Goal: Task Accomplishment & Management: Manage account settings

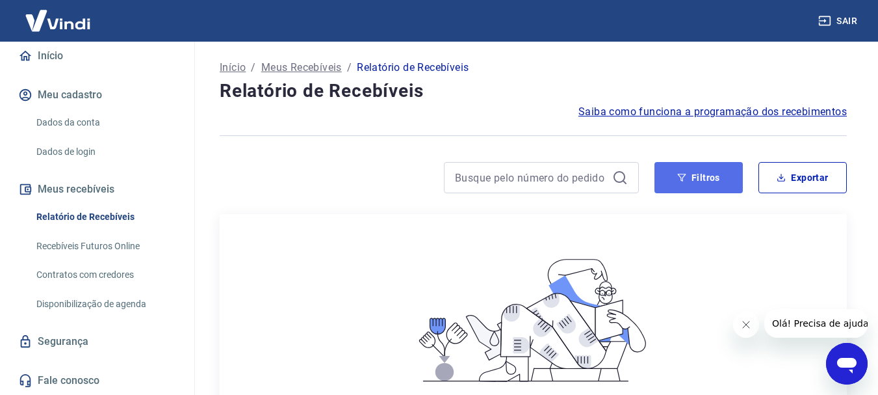
click at [694, 181] on button "Filtros" at bounding box center [699, 177] width 88 height 31
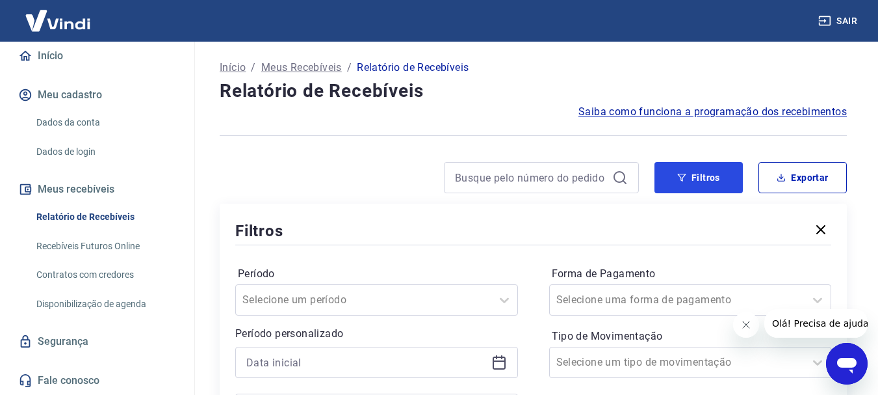
scroll to position [130, 0]
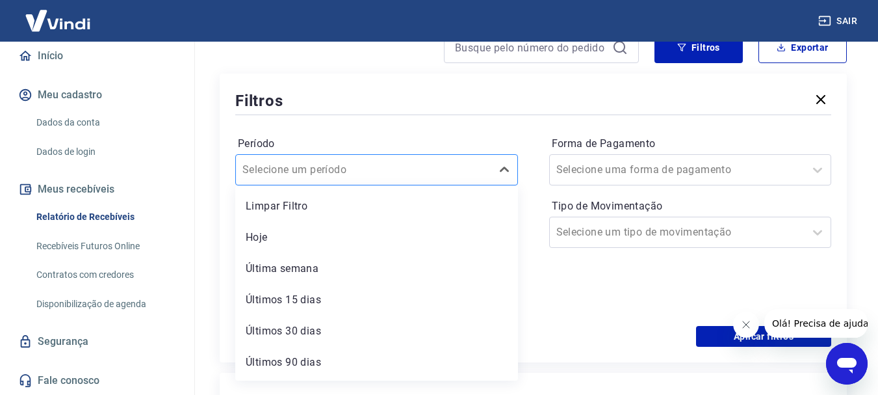
click at [473, 166] on div at bounding box center [363, 170] width 242 height 18
click at [339, 328] on div "Últimos 30 dias" at bounding box center [376, 331] width 283 height 26
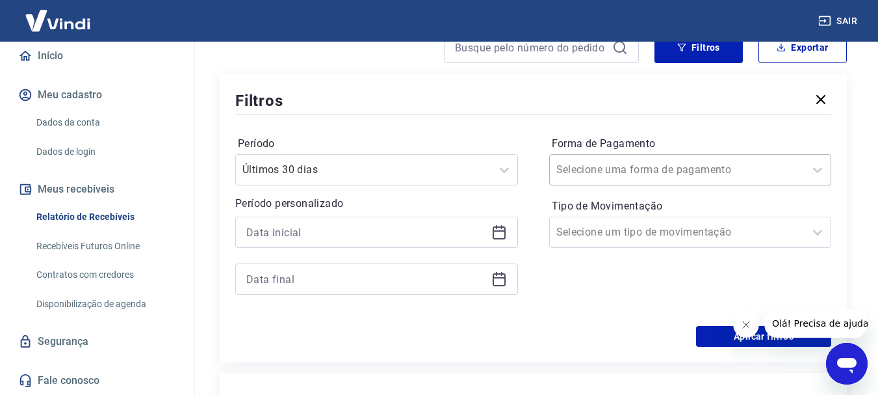
click at [728, 175] on div at bounding box center [677, 170] width 242 height 18
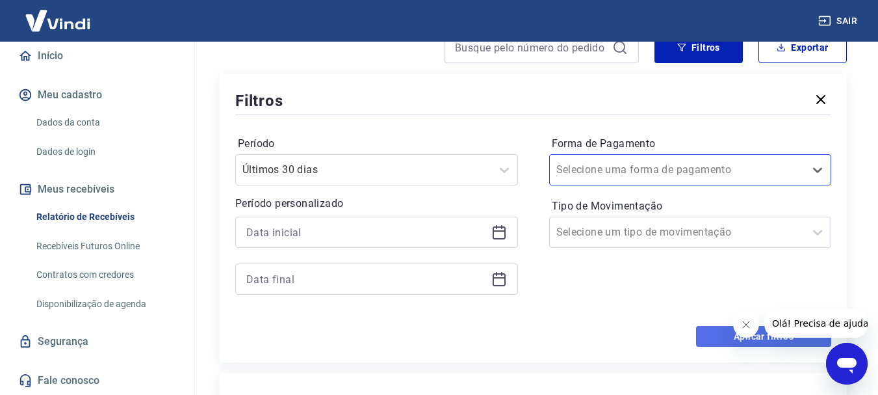
click at [727, 337] on button "Aplicar filtros" at bounding box center [763, 336] width 135 height 21
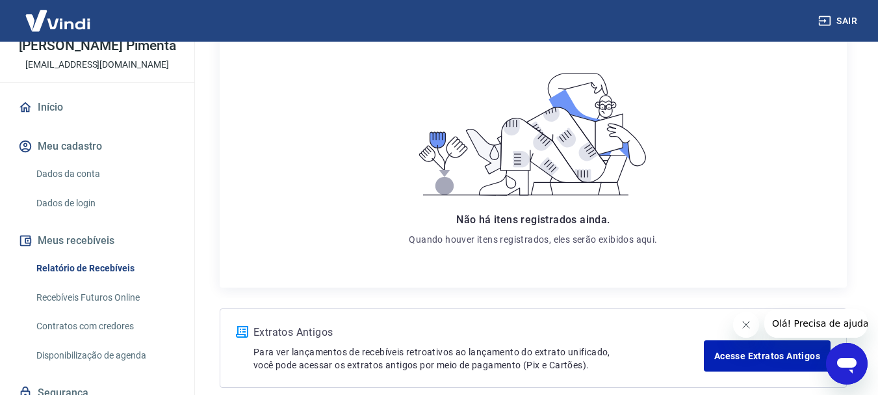
scroll to position [56, 0]
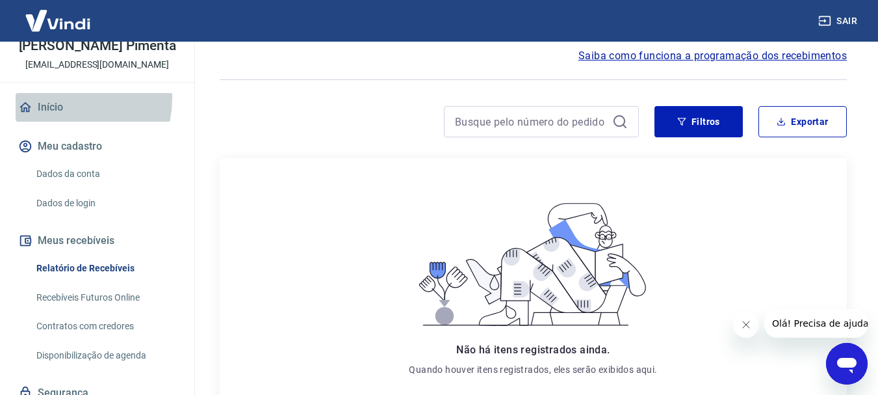
click at [64, 112] on link "Início" at bounding box center [97, 107] width 163 height 29
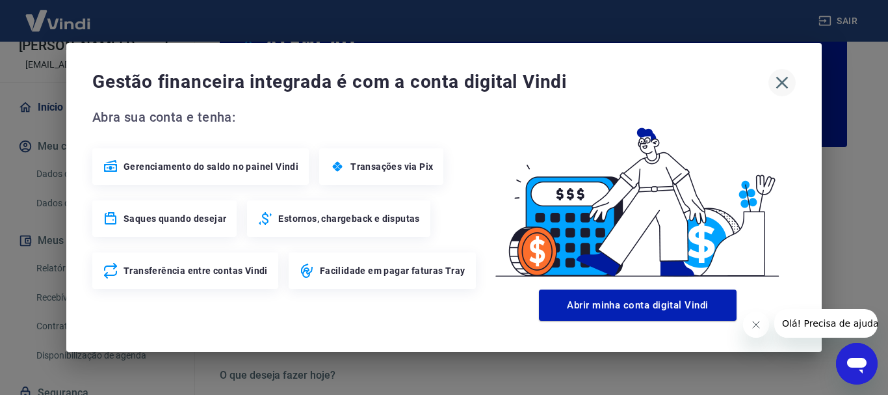
click at [793, 81] on button "button" at bounding box center [781, 82] width 27 height 27
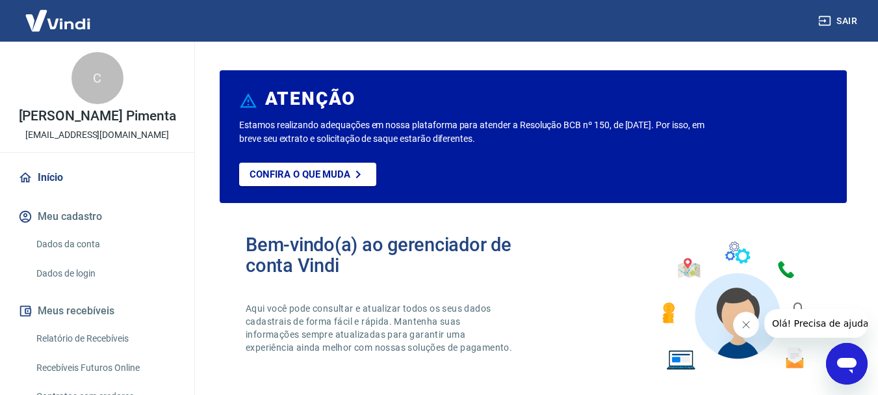
click at [76, 231] on button "Meu cadastro" at bounding box center [97, 216] width 163 height 29
click at [86, 257] on link "Dados da conta" at bounding box center [105, 244] width 148 height 27
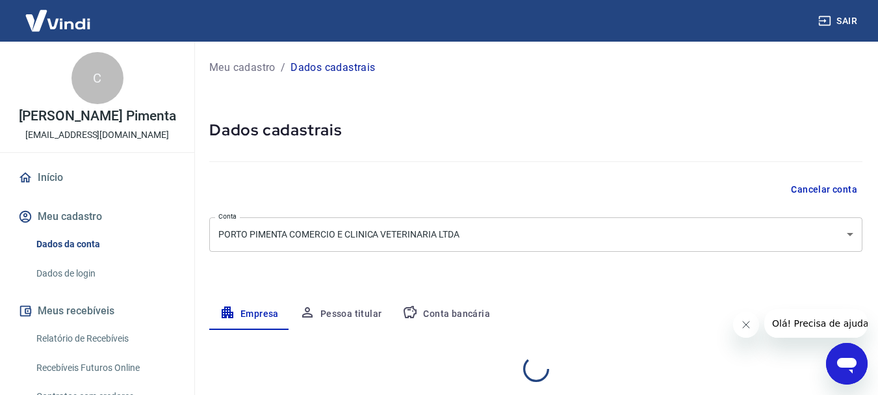
select select "MG"
select select "business"
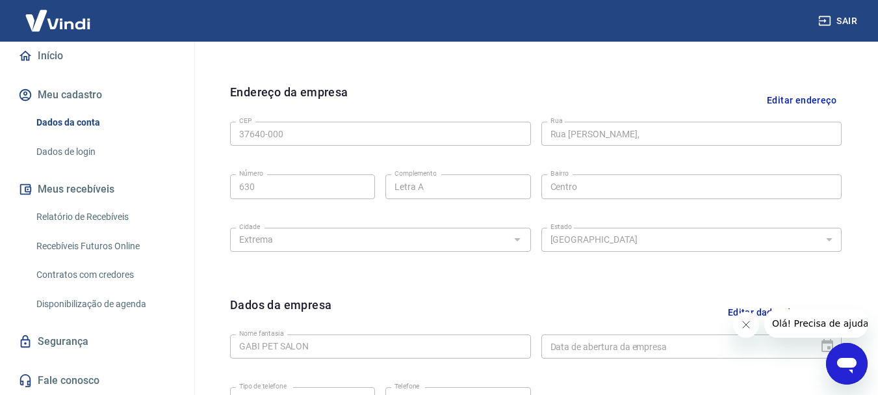
scroll to position [455, 0]
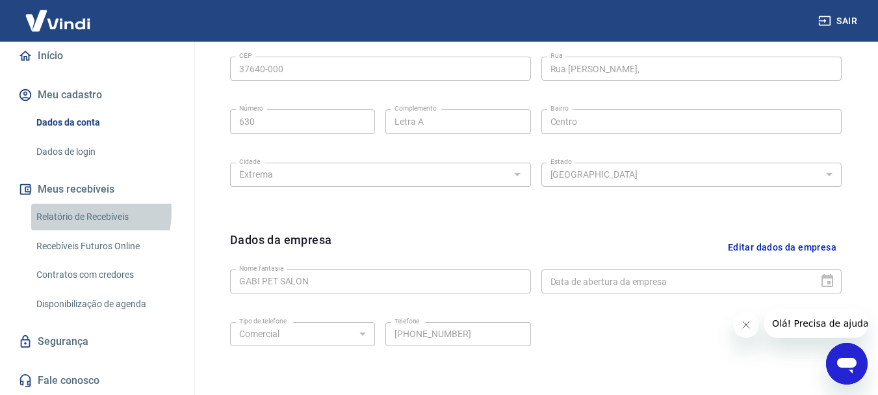
click at [66, 211] on link "Relatório de Recebíveis" at bounding box center [105, 216] width 148 height 27
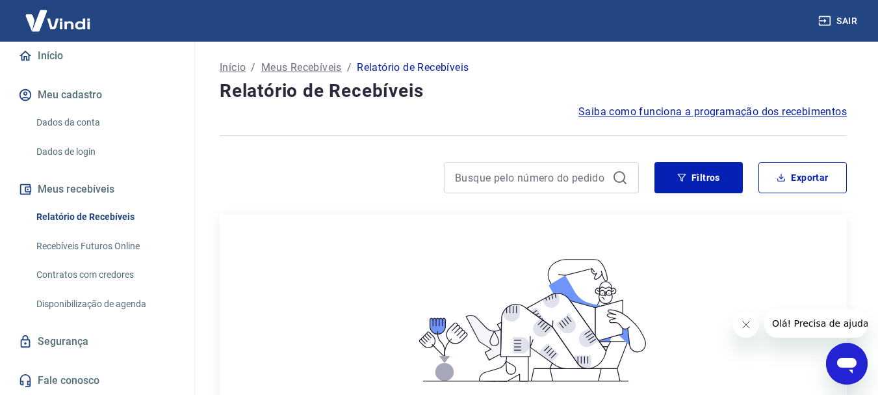
click at [84, 247] on link "Recebíveis Futuros Online" at bounding box center [105, 246] width 148 height 27
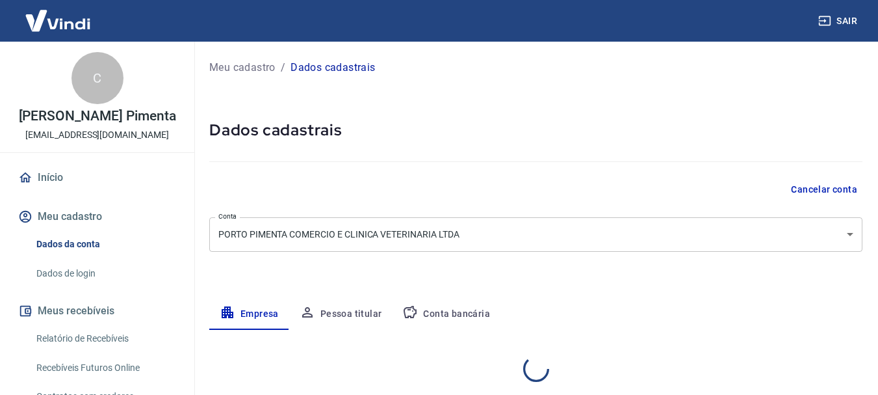
select select "MG"
select select "business"
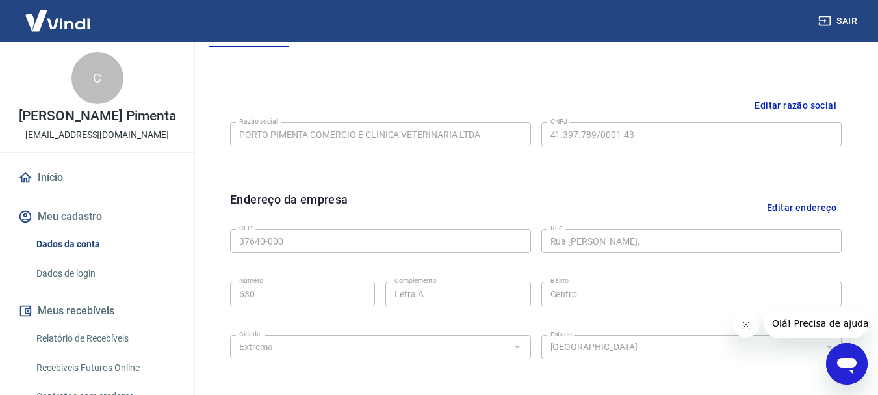
scroll to position [218, 0]
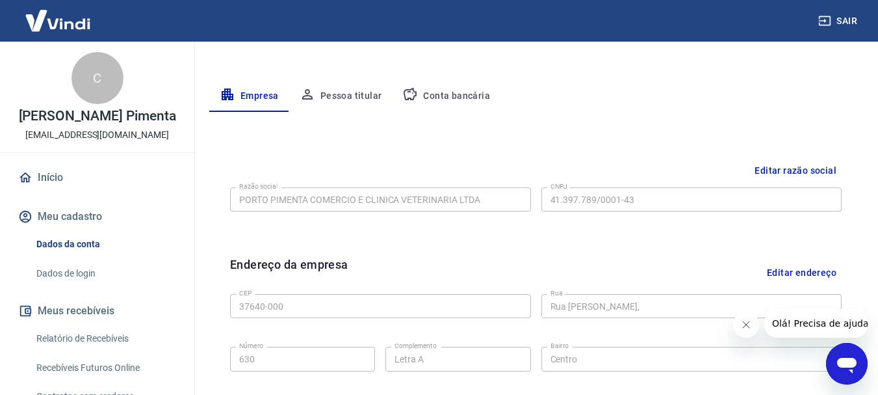
click at [440, 90] on button "Conta bancária" at bounding box center [446, 96] width 109 height 31
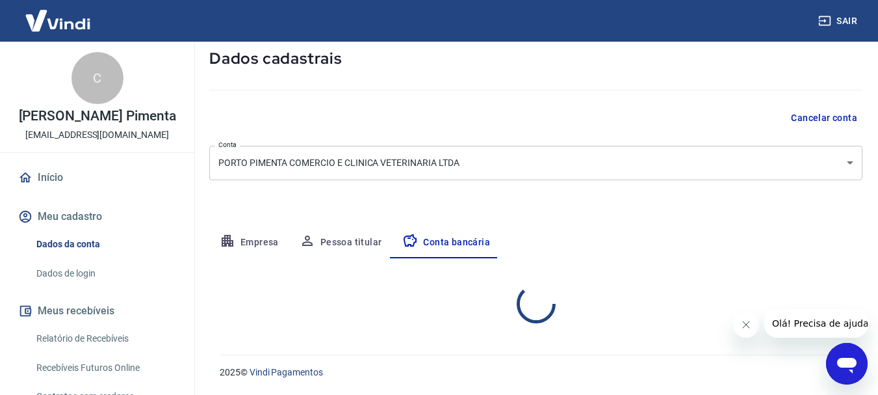
select select "1"
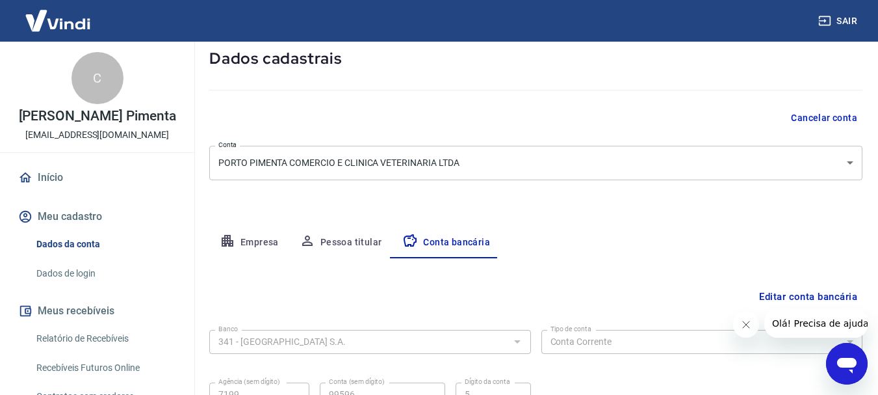
scroll to position [198, 0]
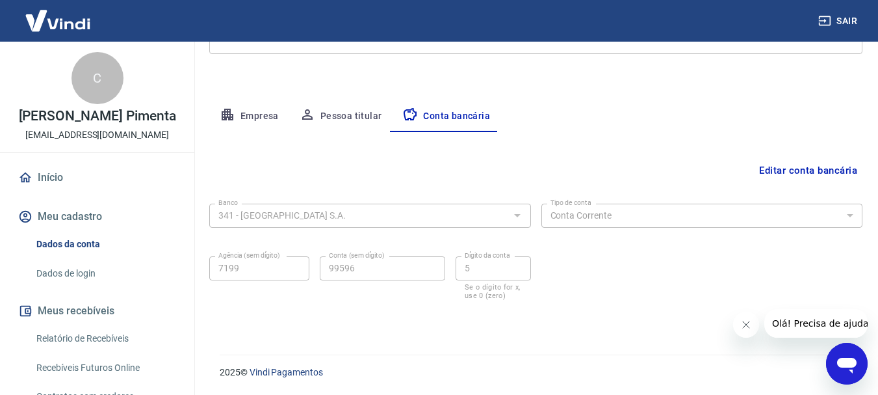
click at [749, 325] on icon "Fechar mensagem da empresa" at bounding box center [745, 324] width 10 height 10
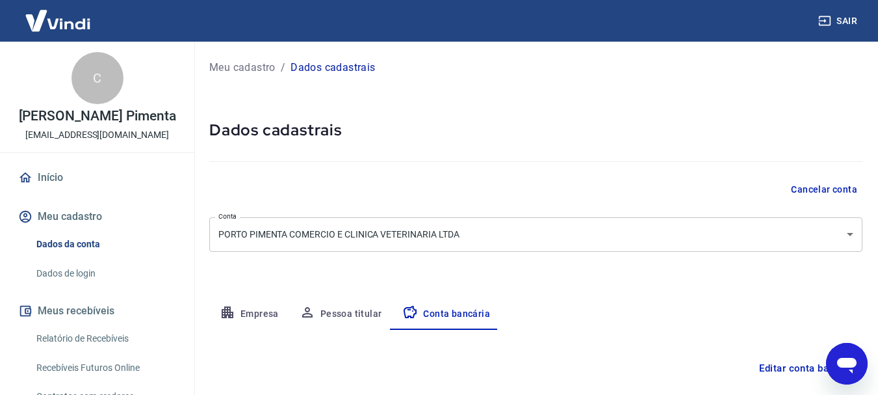
click at [348, 318] on button "Pessoa titular" at bounding box center [340, 313] width 103 height 31
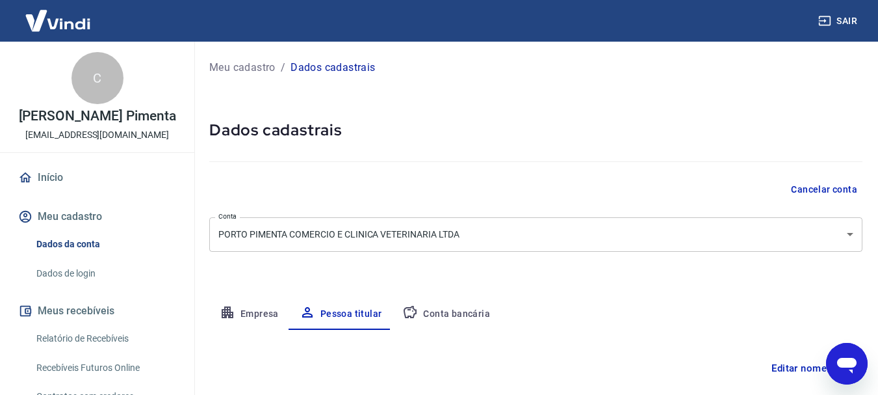
scroll to position [125, 0]
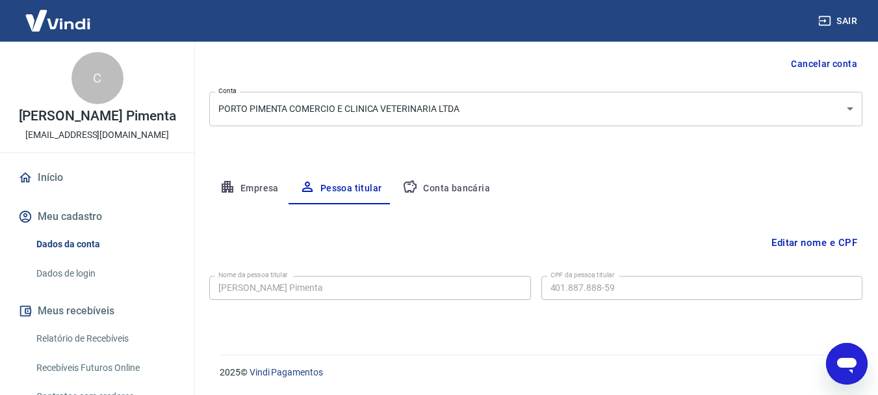
click at [260, 196] on button "Empresa" at bounding box center [249, 188] width 80 height 31
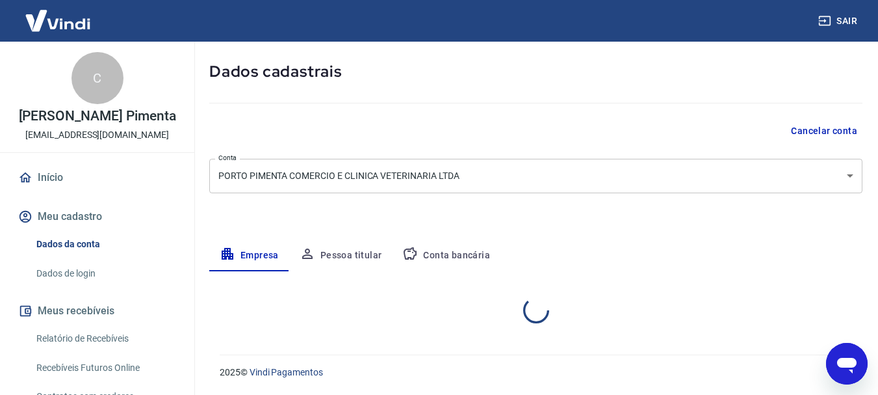
select select "MG"
select select "business"
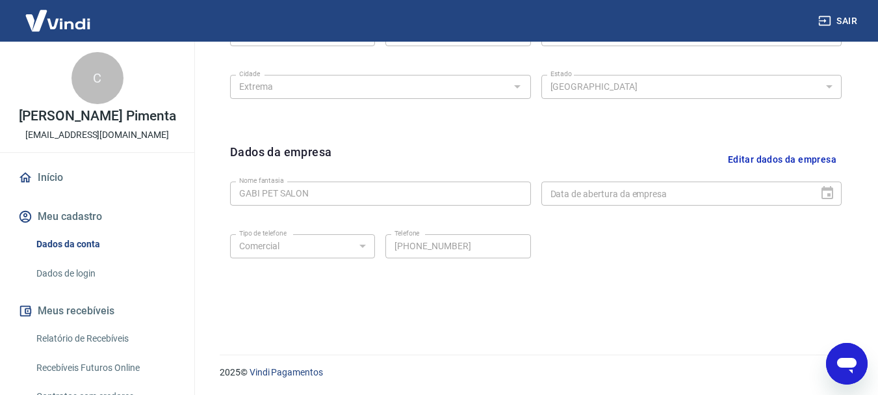
scroll to position [65, 0]
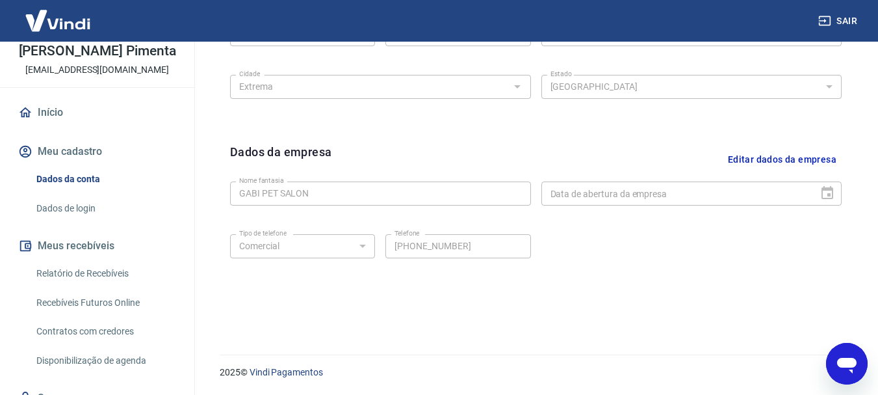
click at [82, 311] on link "Recebíveis Futuros Online" at bounding box center [105, 302] width 148 height 27
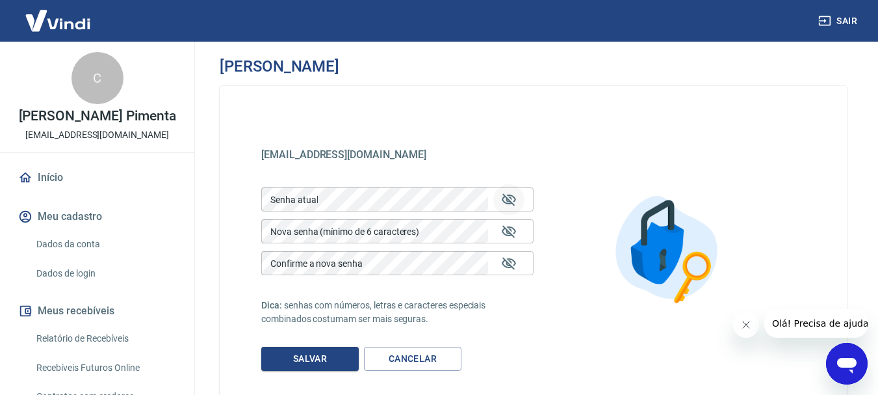
click at [513, 198] on icon "Mostrar/esconder senha" at bounding box center [509, 199] width 14 height 12
click at [513, 198] on icon "Mostrar/esconder senha" at bounding box center [509, 199] width 14 height 10
click at [746, 322] on icon "Fechar mensagem da empresa" at bounding box center [745, 324] width 10 height 10
click at [58, 28] on img at bounding box center [58, 21] width 84 height 40
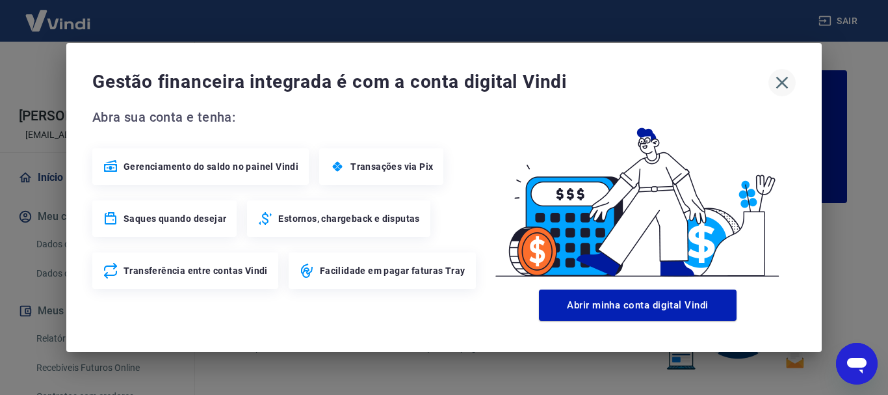
click at [778, 86] on icon "button" at bounding box center [782, 83] width 12 height 12
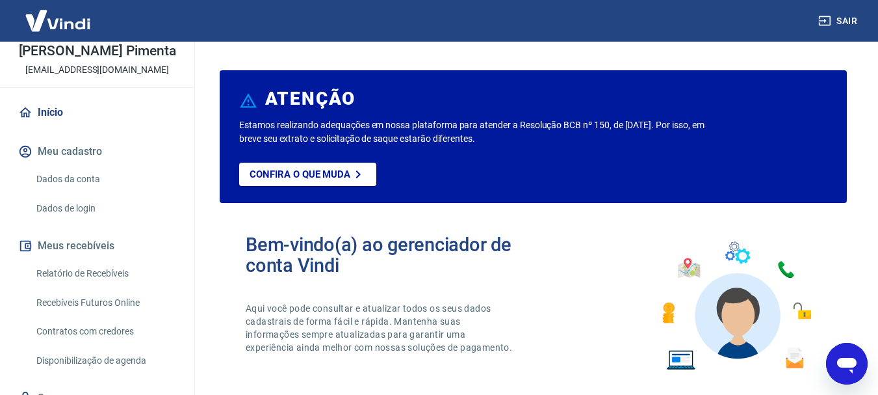
scroll to position [130, 0]
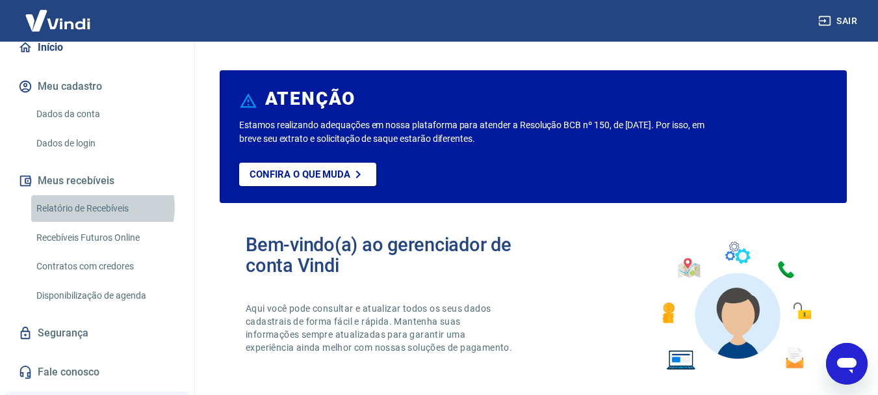
click at [102, 221] on link "Relatório de Recebíveis" at bounding box center [105, 208] width 148 height 27
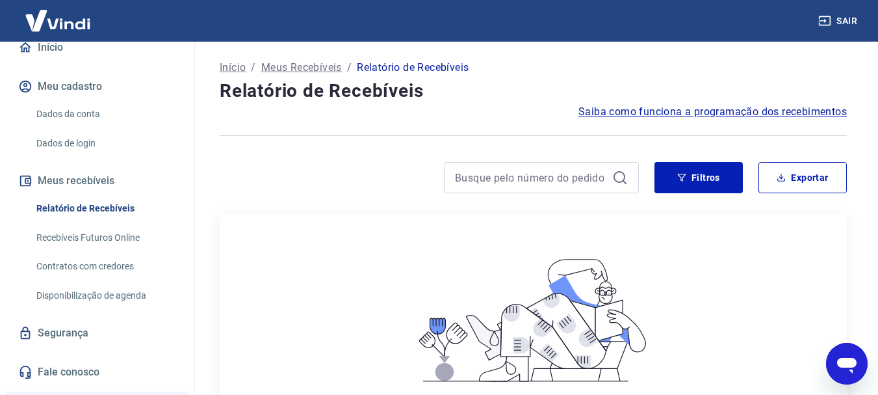
scroll to position [195, 0]
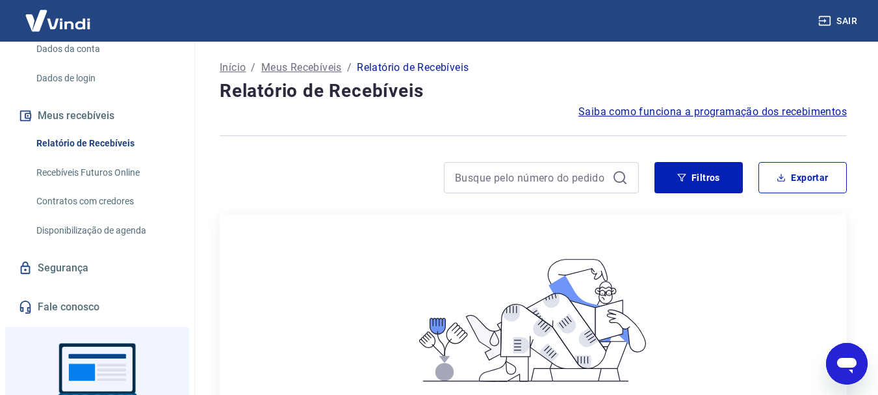
click at [102, 180] on link "Recebíveis Futuros Online" at bounding box center [105, 172] width 148 height 27
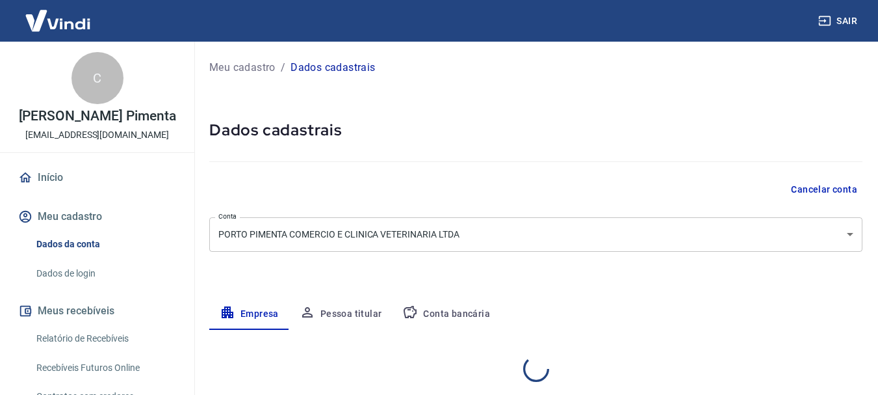
select select "MG"
select select "business"
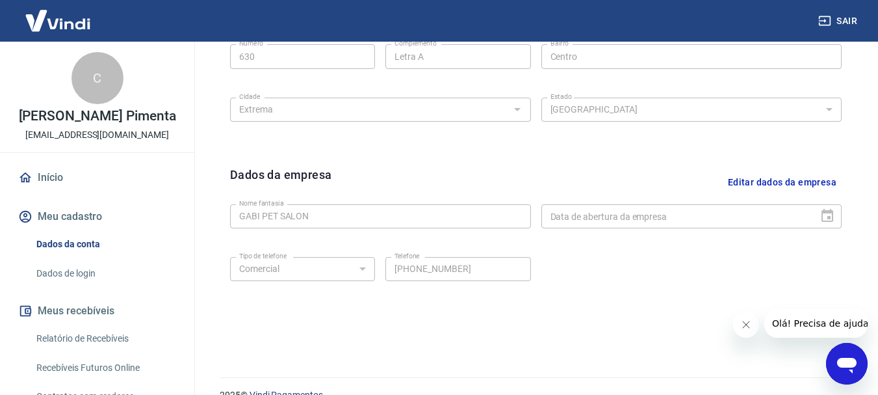
scroll to position [543, 0]
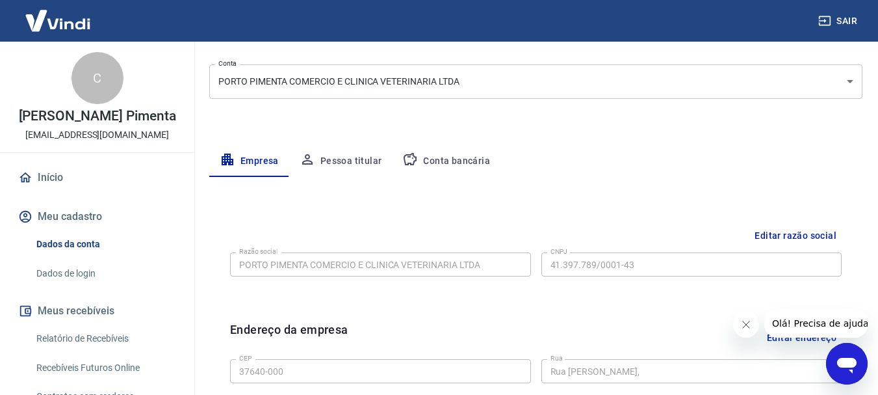
click at [367, 164] on button "Pessoa titular" at bounding box center [340, 161] width 103 height 31
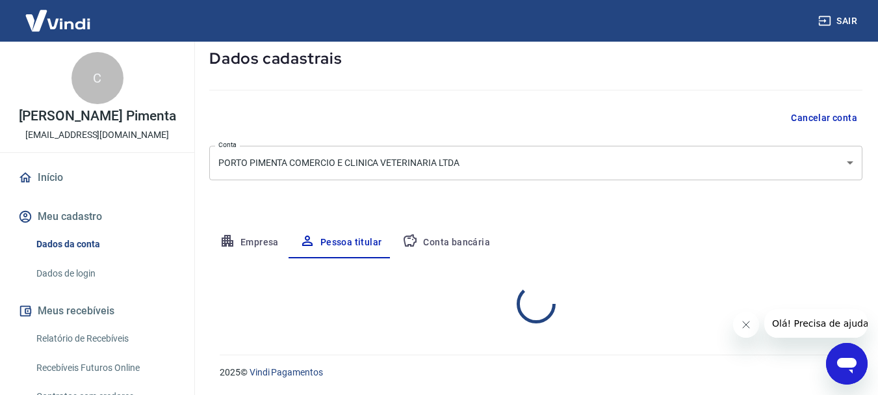
scroll to position [125, 0]
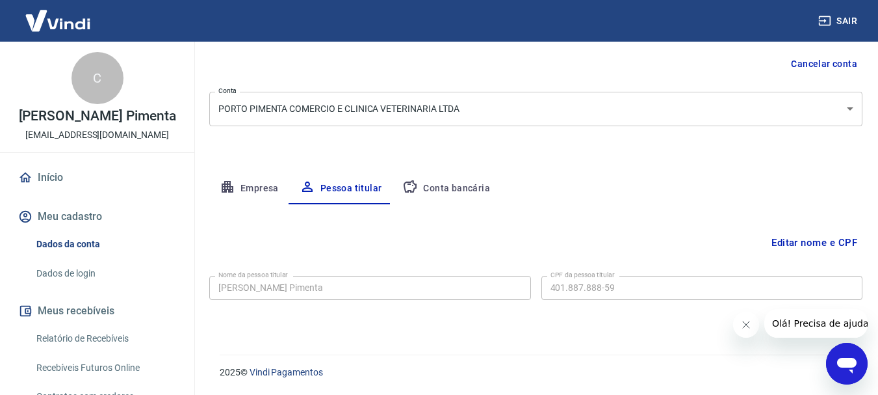
click at [484, 185] on button "Conta bancária" at bounding box center [446, 188] width 109 height 31
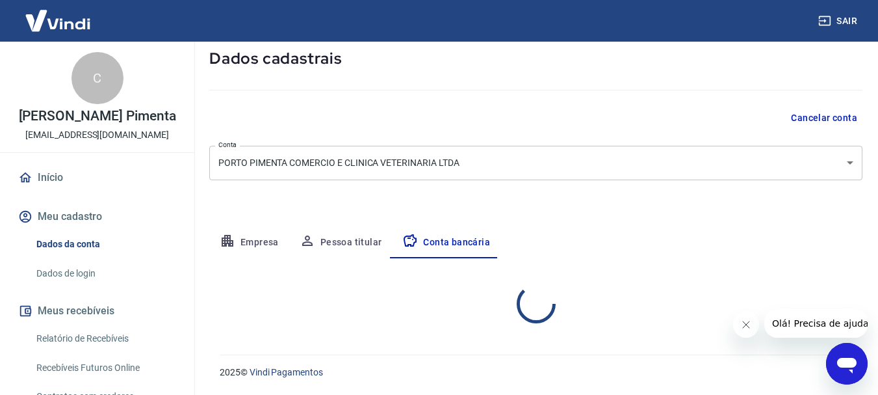
select select "1"
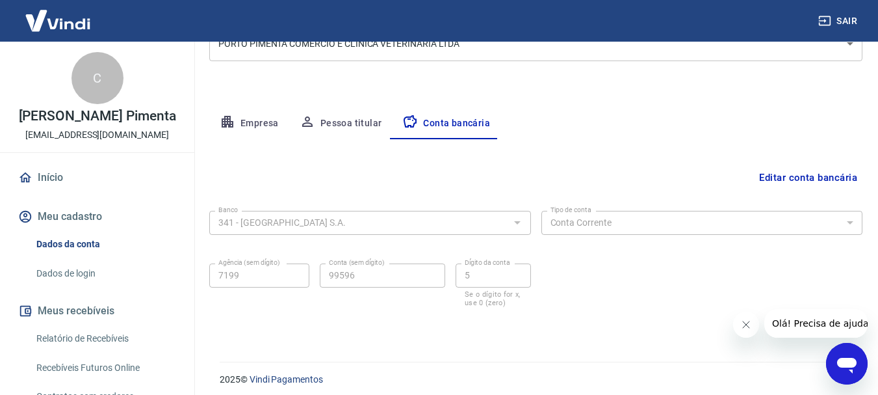
scroll to position [198, 0]
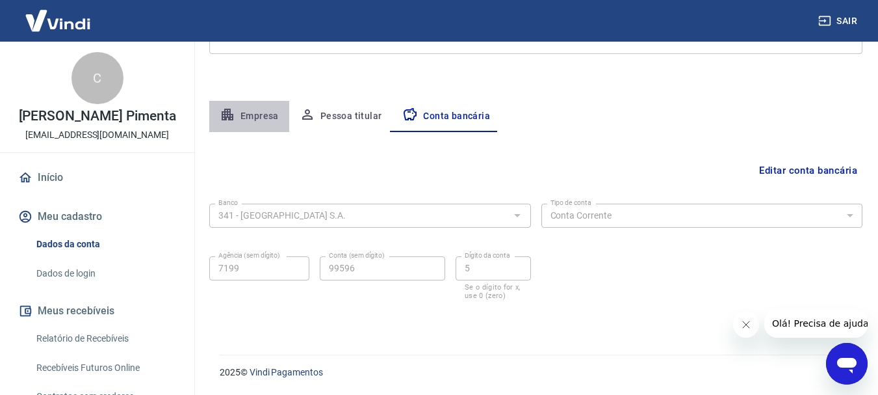
click at [233, 109] on icon "button" at bounding box center [228, 115] width 16 height 16
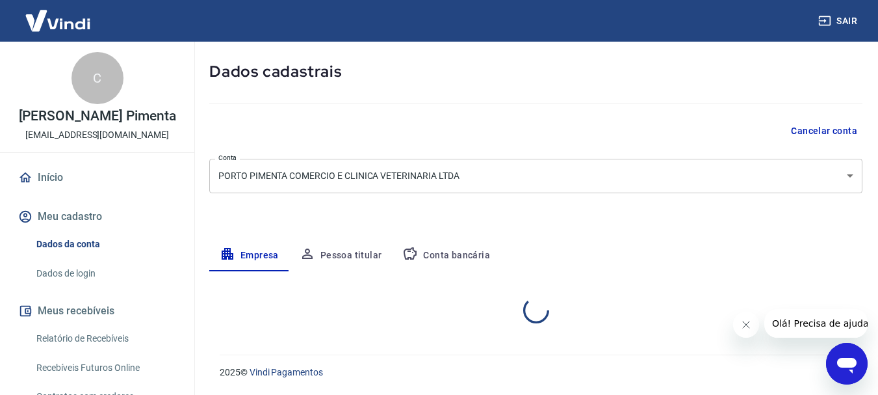
select select "MG"
select select "business"
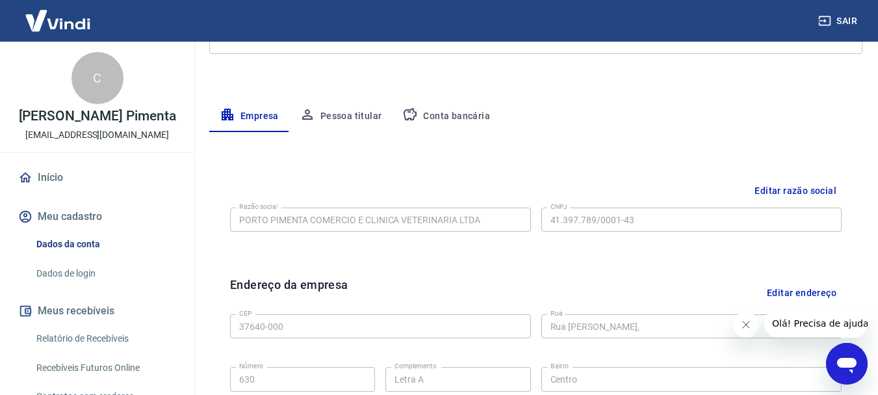
click at [434, 105] on button "Conta bancária" at bounding box center [446, 116] width 109 height 31
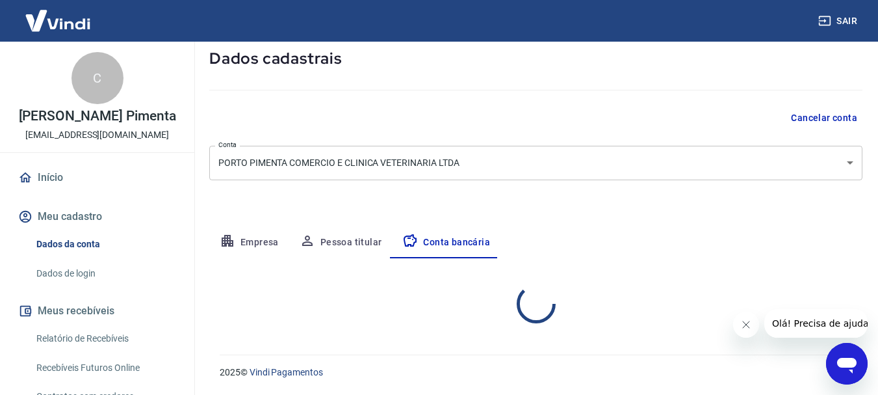
select select "1"
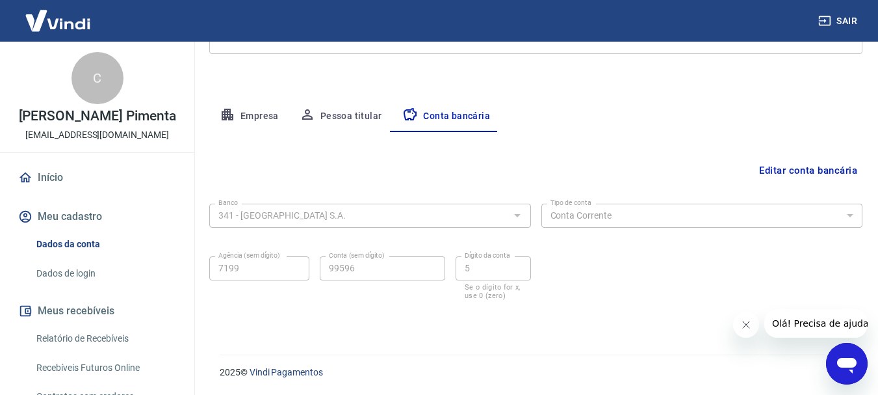
click at [329, 111] on button "Pessoa titular" at bounding box center [340, 116] width 103 height 31
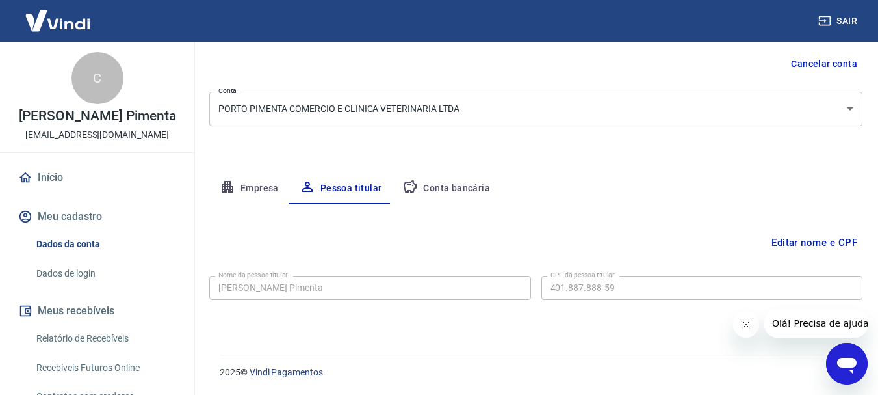
click at [248, 188] on button "Empresa" at bounding box center [249, 188] width 80 height 31
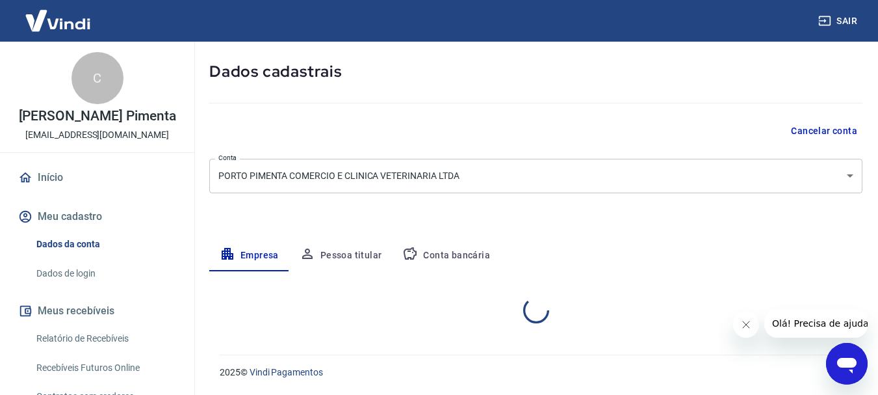
select select "MG"
select select "business"
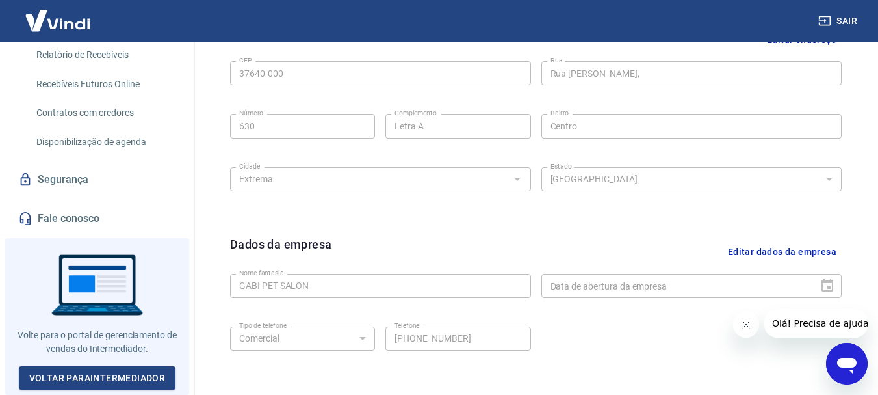
scroll to position [32, 0]
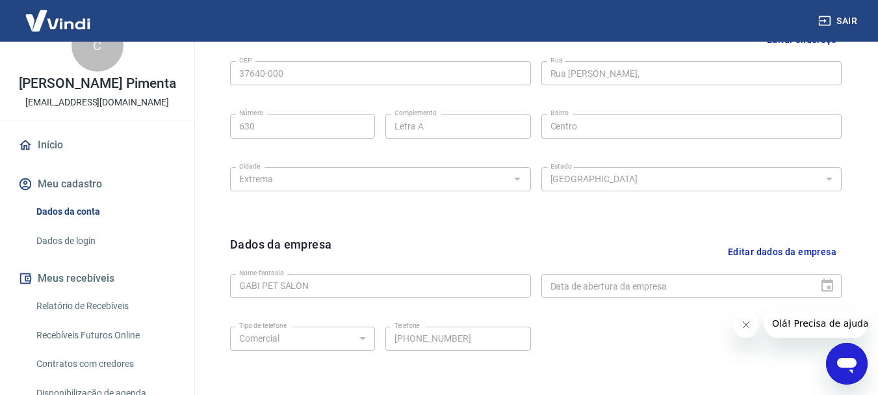
click at [77, 292] on button "Meus recebíveis" at bounding box center [97, 278] width 163 height 29
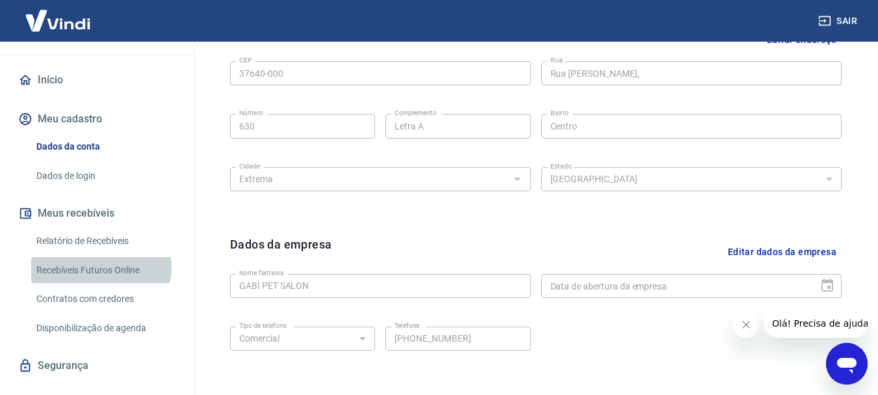
click at [99, 279] on link "Recebíveis Futuros Online" at bounding box center [105, 270] width 148 height 27
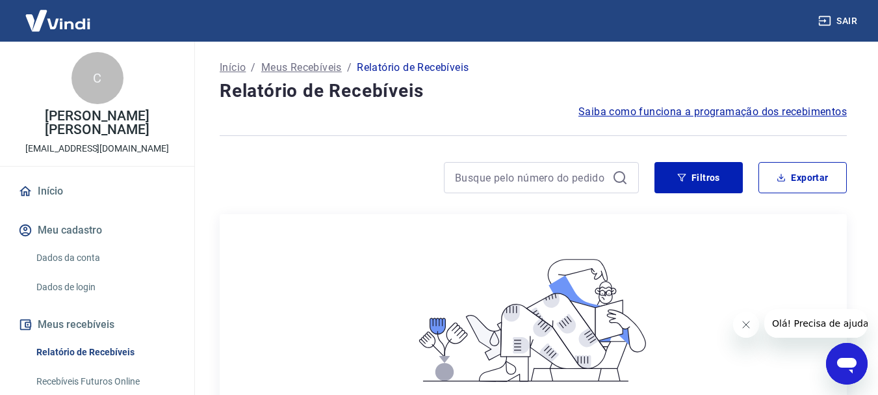
scroll to position [130, 0]
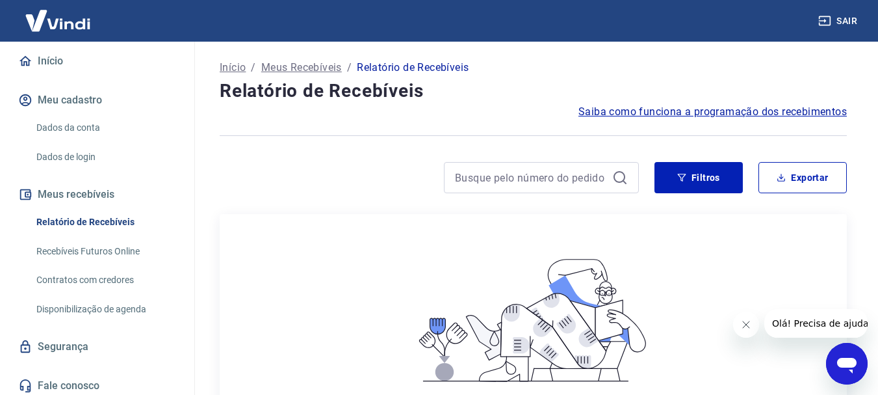
click at [119, 252] on link "Recebíveis Futuros Online" at bounding box center [105, 251] width 148 height 27
